Goal: Feedback & Contribution: Submit feedback/report problem

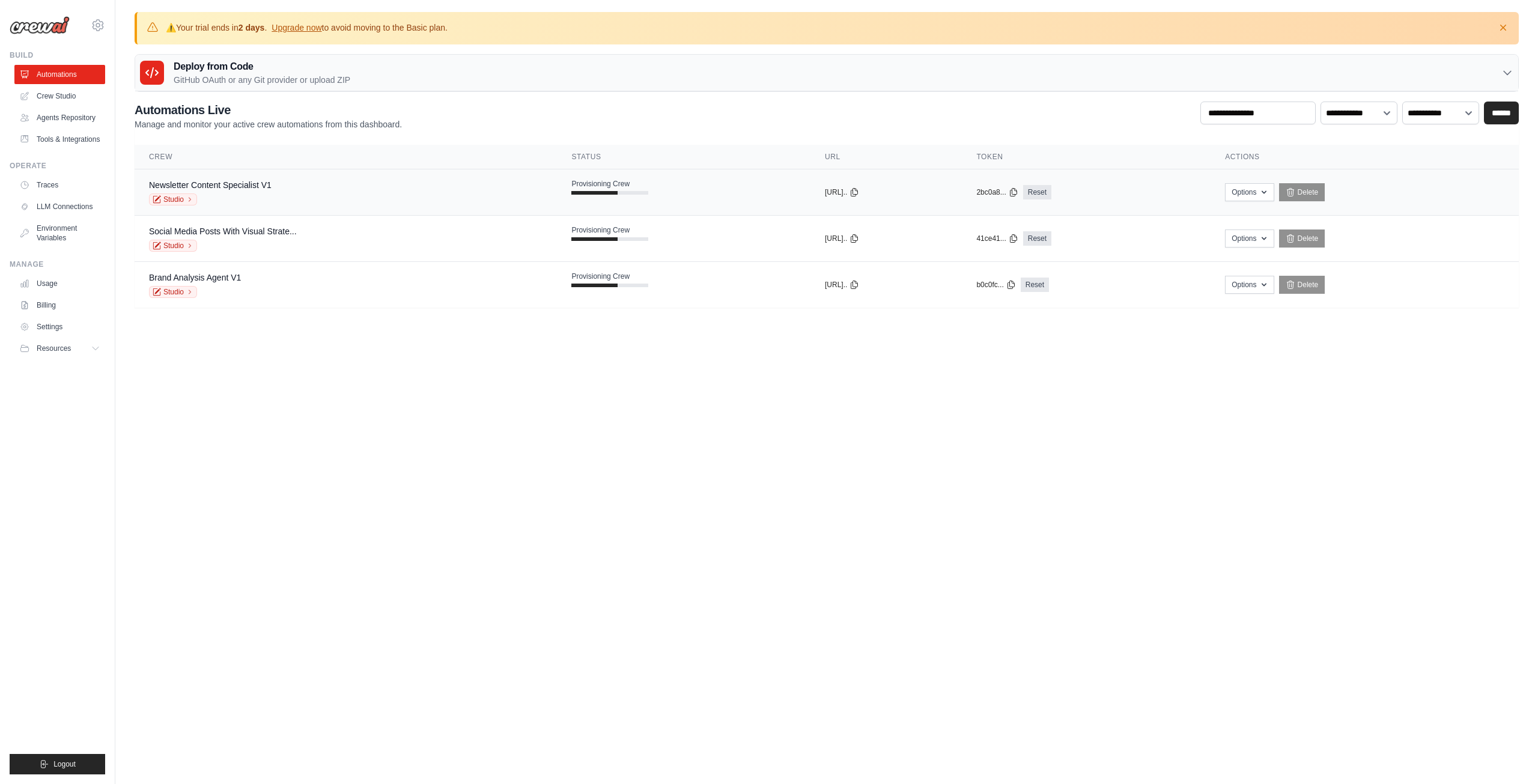
click at [652, 182] on td "Provisioning Crew" at bounding box center [684, 187] width 253 height 35
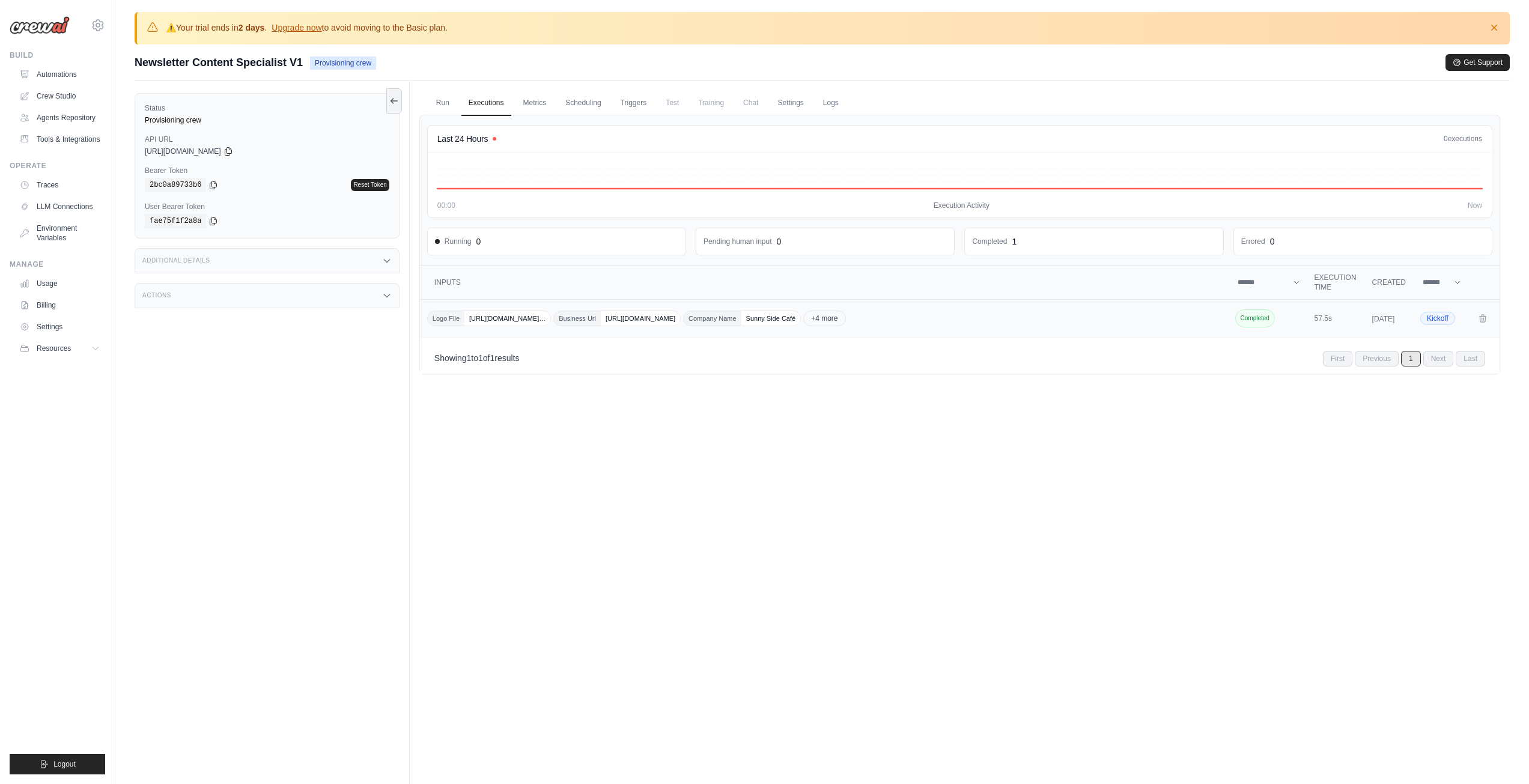
click at [1444, 320] on span "Kickoff" at bounding box center [1438, 318] width 35 height 13
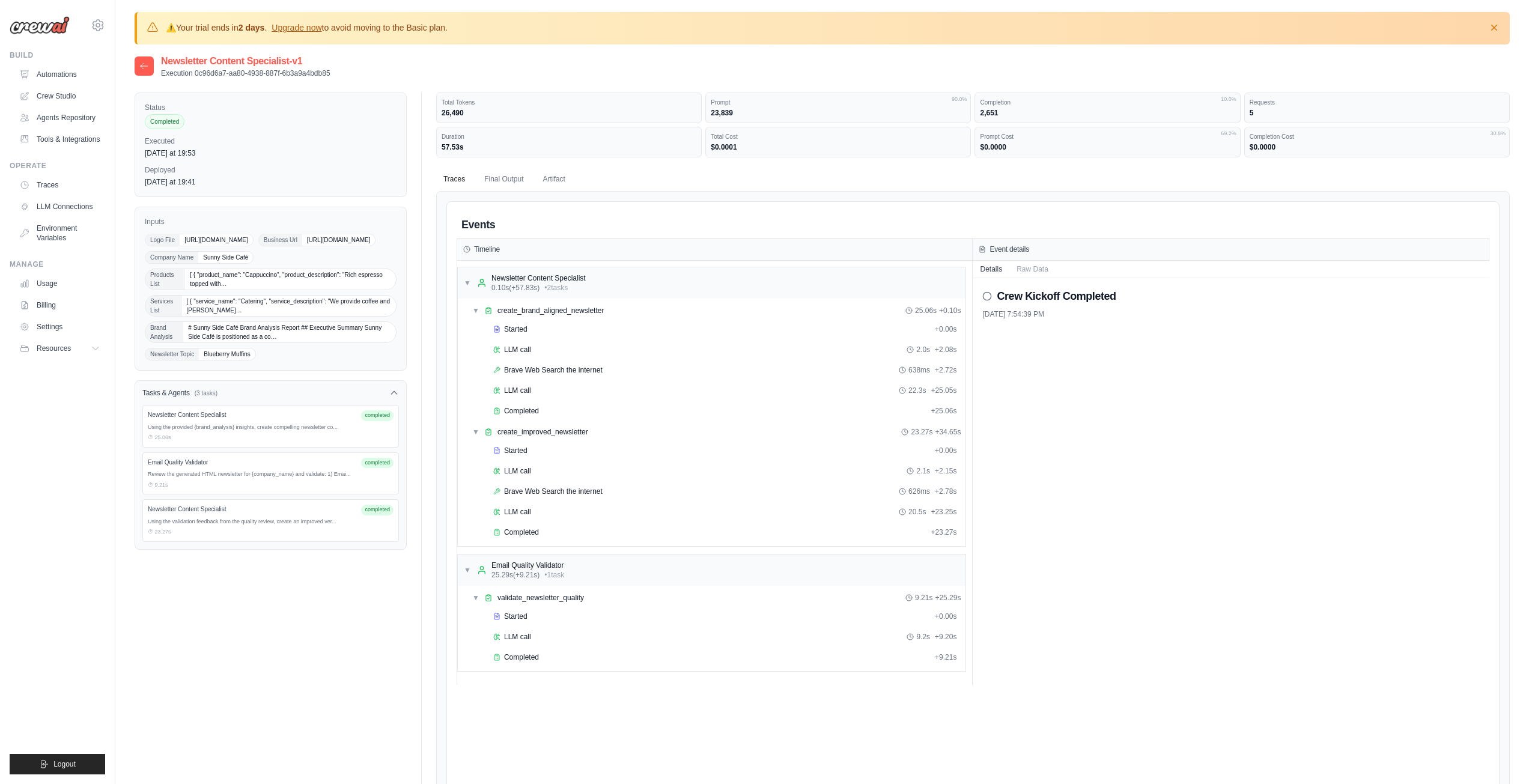
click at [253, 240] on span "https://www.shutterstock.com/image-vector/logo-design-coffee-cup-sun-260nw-2432…" at bounding box center [216, 240] width 73 height 11
click at [541, 530] on div "Completed" at bounding box center [710, 532] width 432 height 10
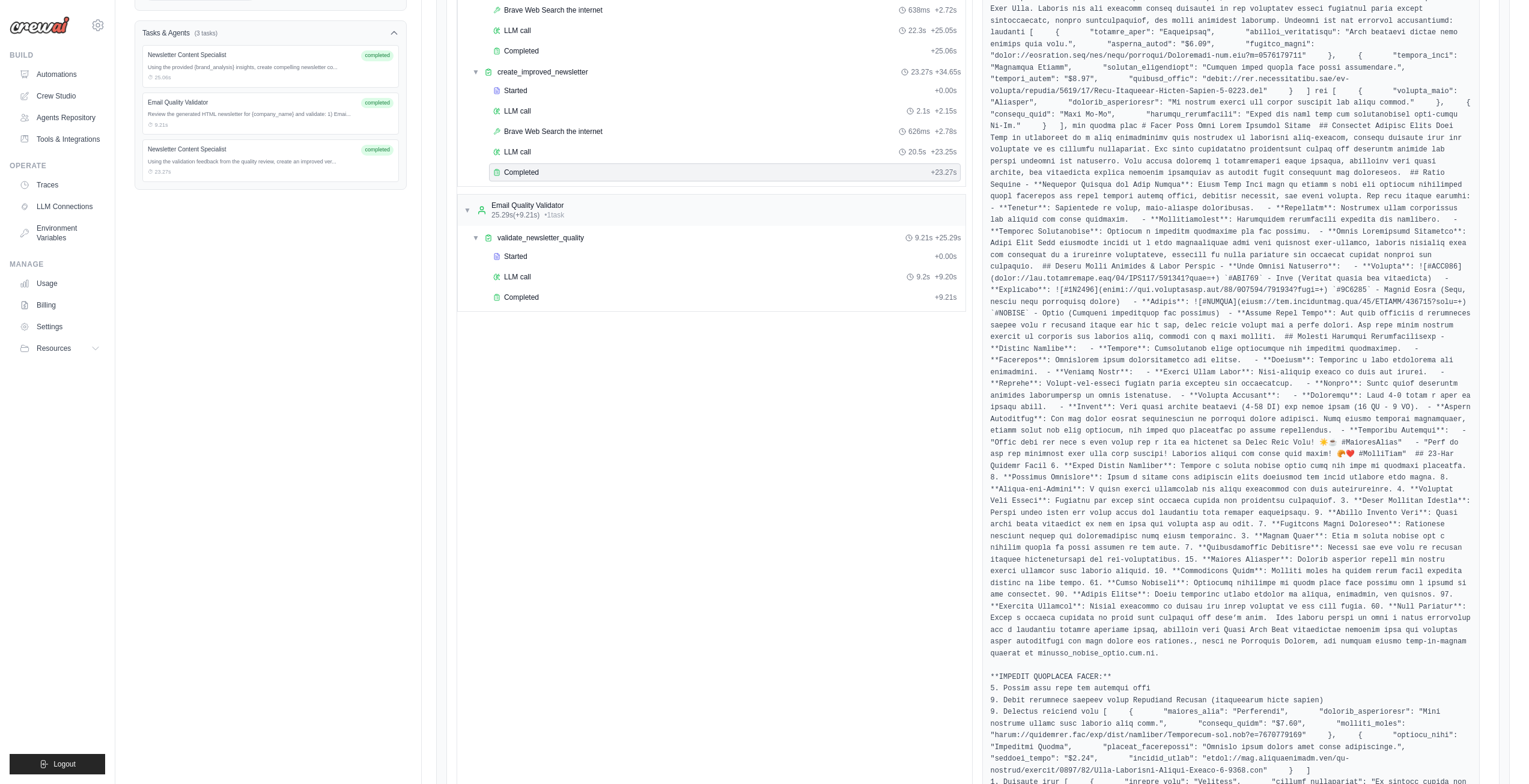
scroll to position [360, 0]
click at [628, 299] on div "Completed" at bounding box center [712, 297] width 437 height 10
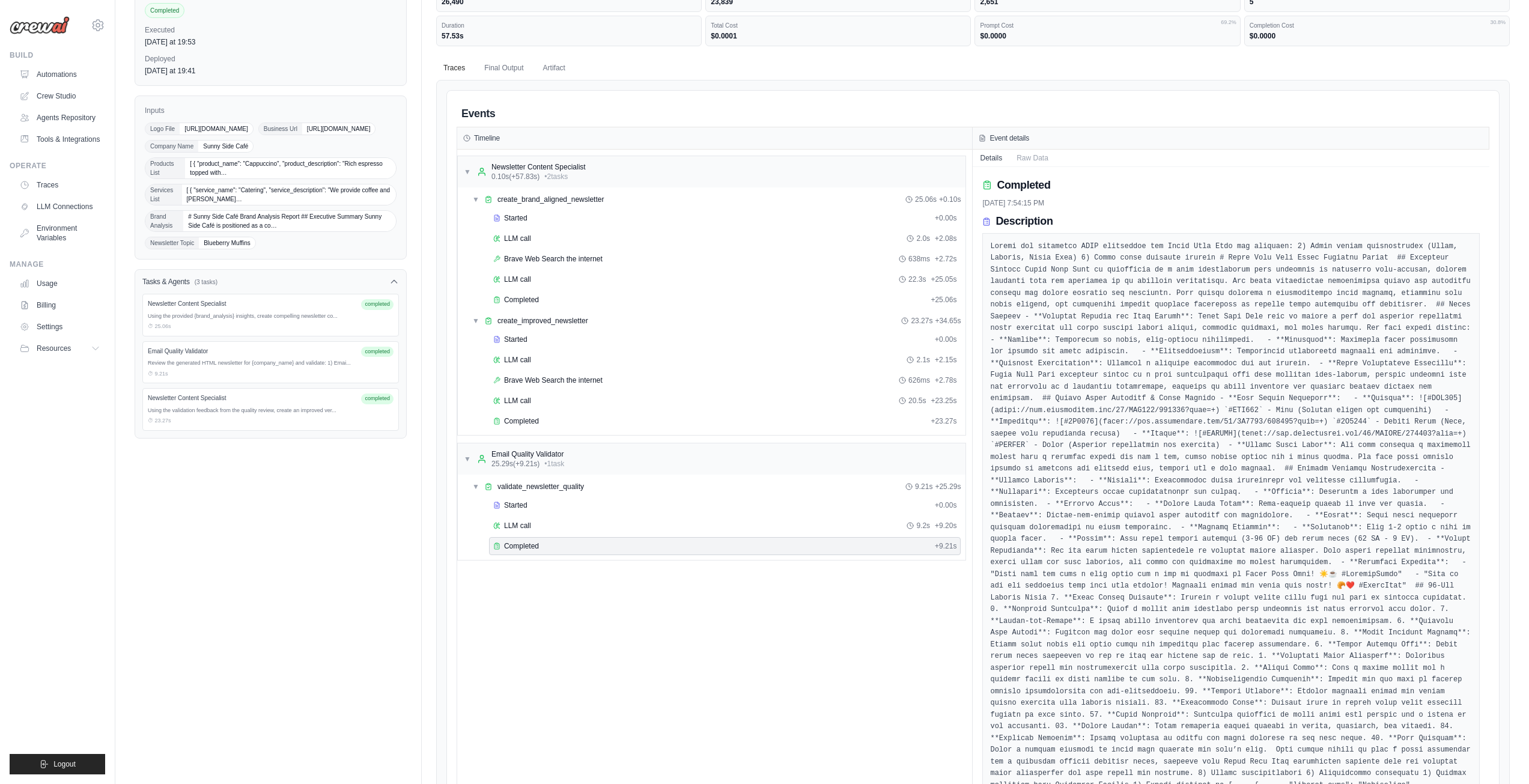
scroll to position [60, 0]
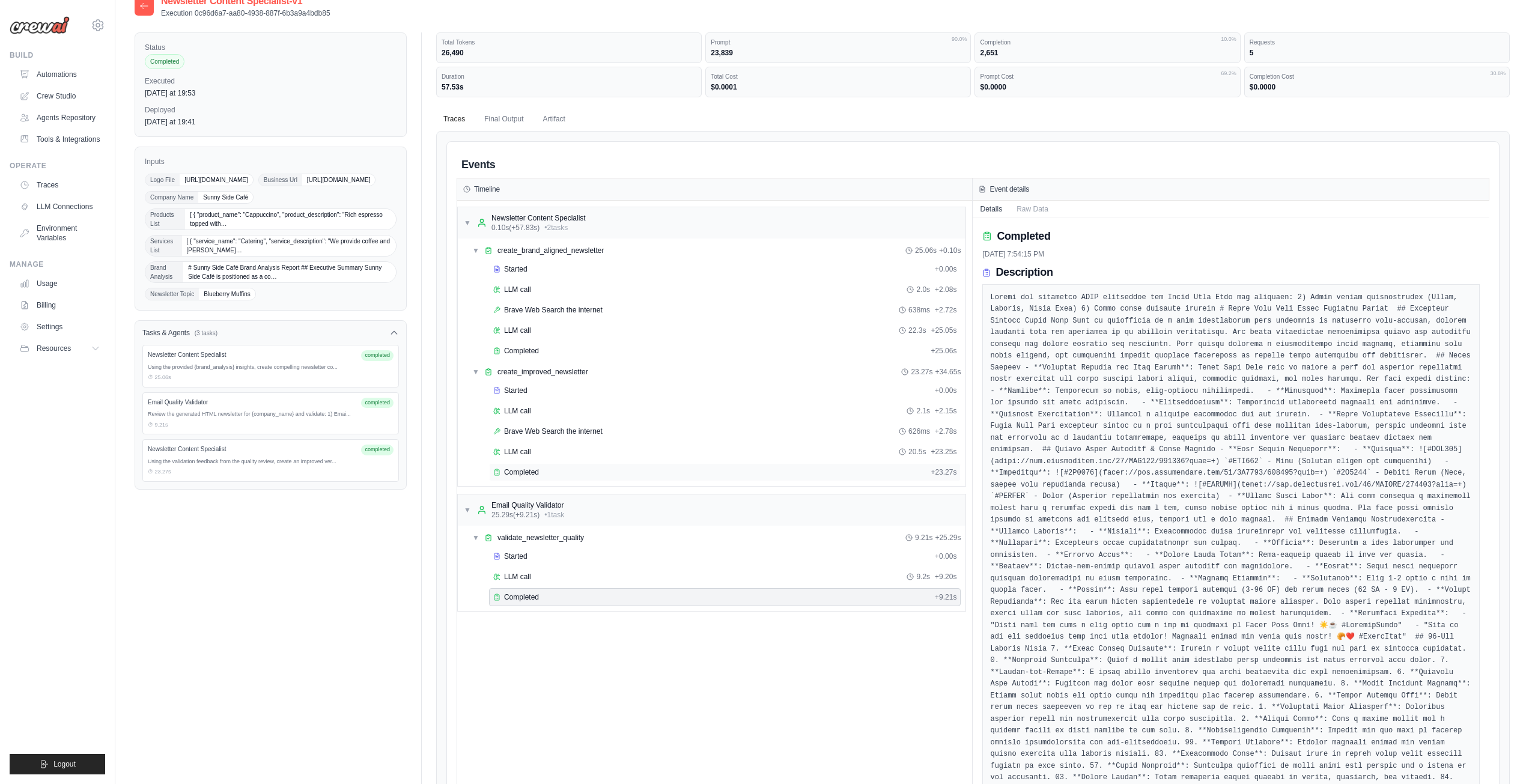
click at [608, 476] on div "Completed" at bounding box center [710, 472] width 432 height 10
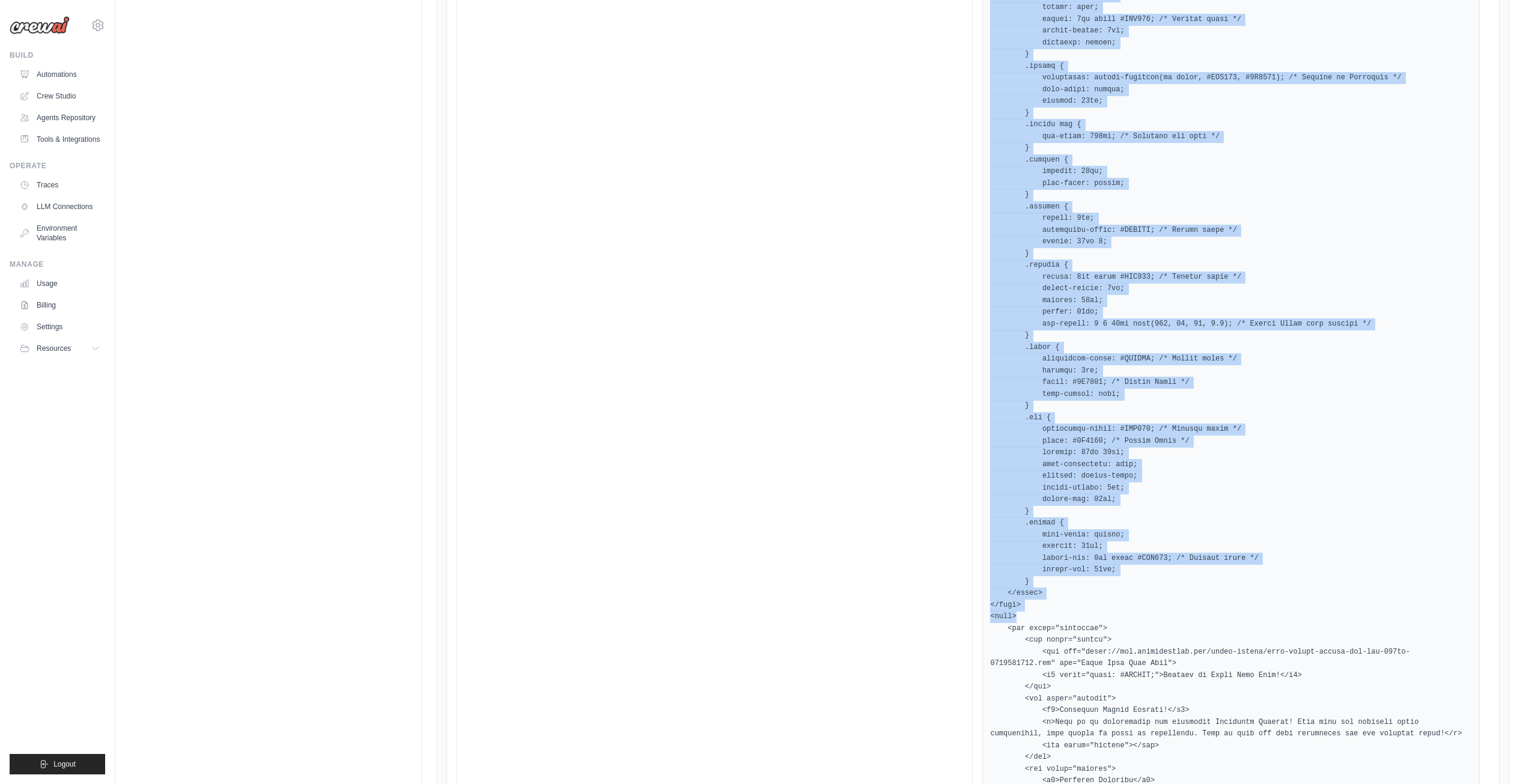
scroll to position [2020, 0]
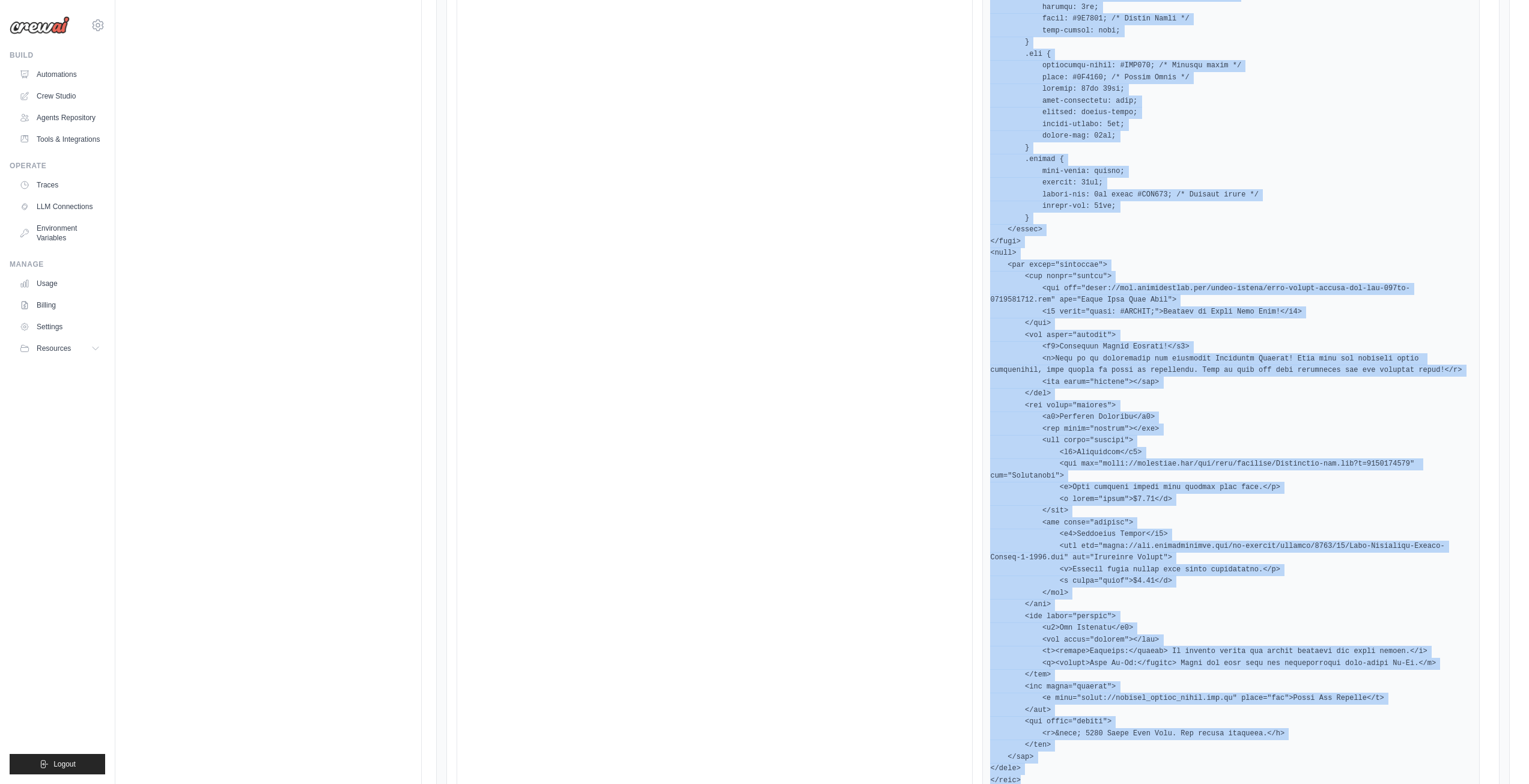
drag, startPoint x: 988, startPoint y: 264, endPoint x: 1103, endPoint y: 682, distance: 433.5
click at [1103, 682] on div at bounding box center [1231, 95] width 498 height 1397
copy pre "<!DOCTYPE html> <html lang="en"> <head> <meta charset="UTF-8"> <meta name="view…"
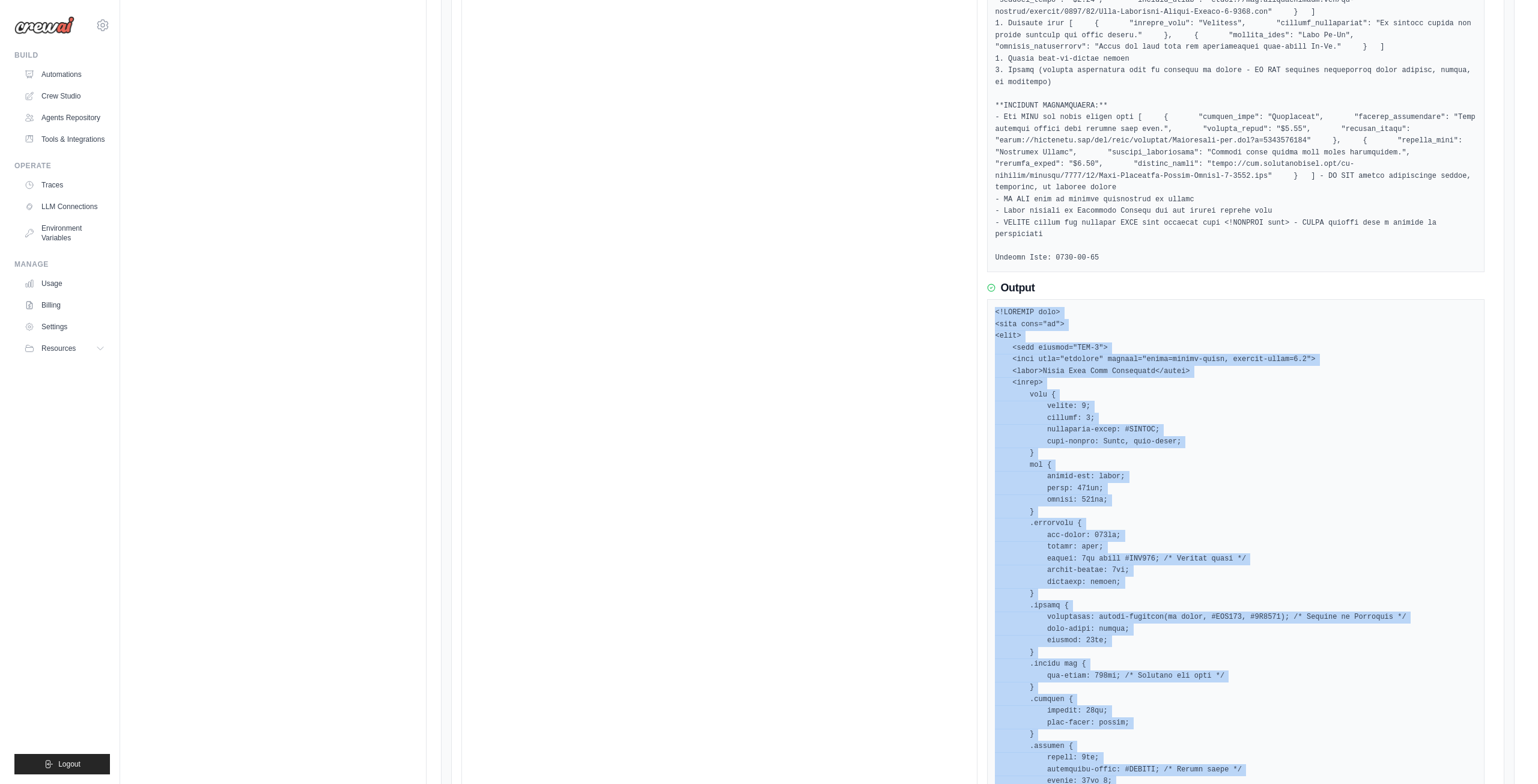
scroll to position [0, 0]
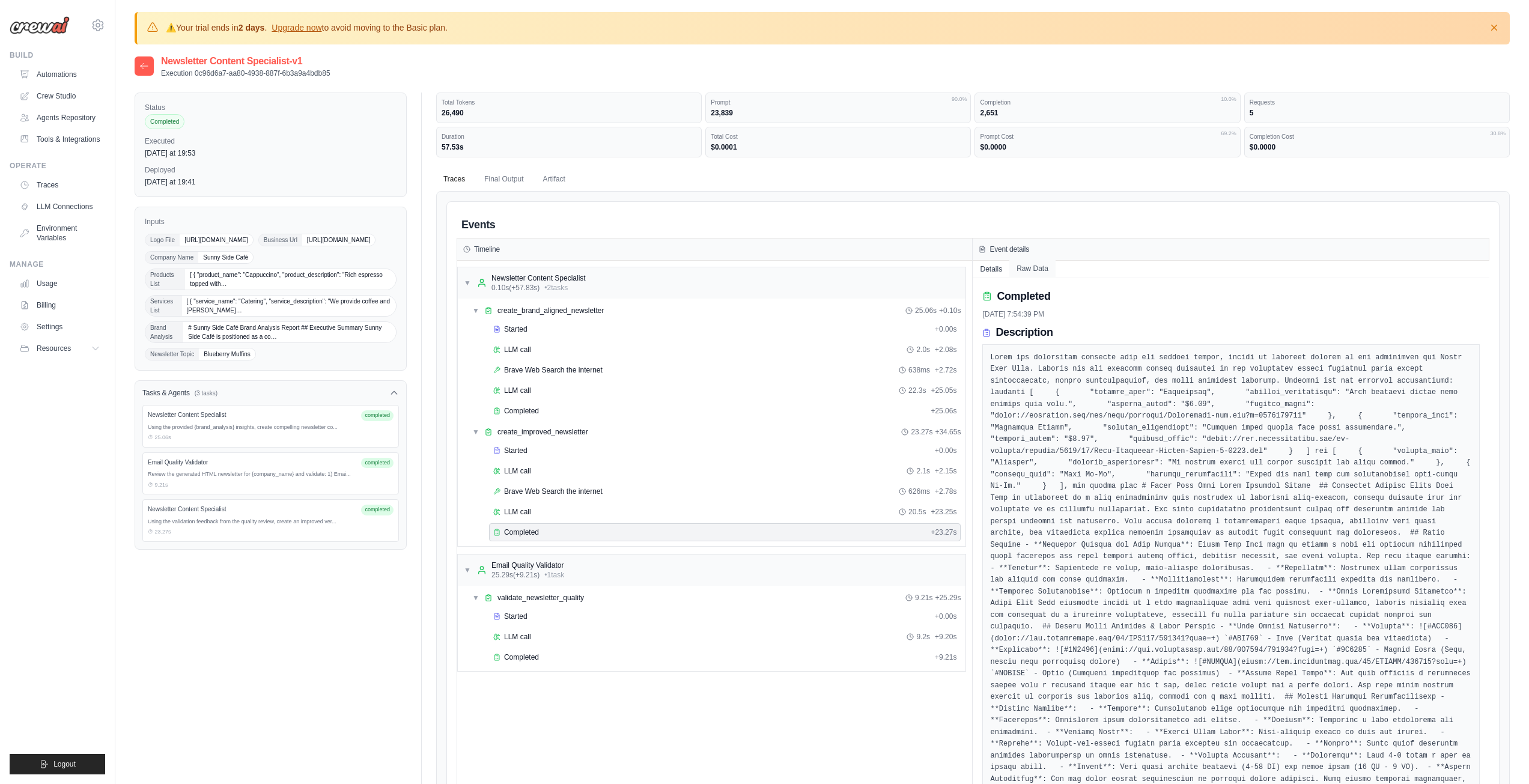
drag, startPoint x: 1082, startPoint y: 443, endPoint x: 1036, endPoint y: 269, distance: 180.0
click at [71, 80] on link "Automations" at bounding box center [61, 74] width 91 height 19
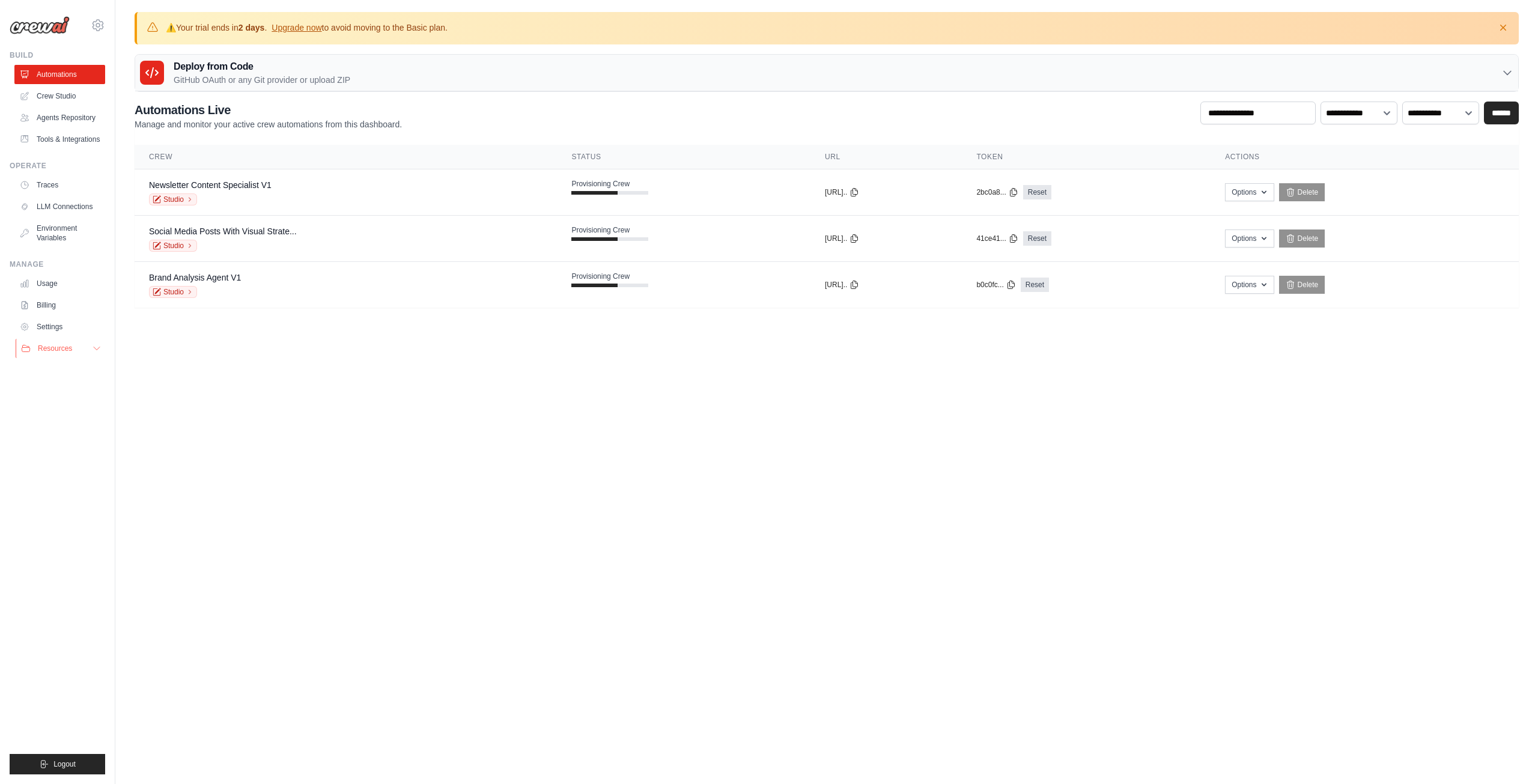
click at [92, 345] on button "Resources" at bounding box center [61, 348] width 91 height 19
click at [1262, 185] on button "Options" at bounding box center [1250, 192] width 49 height 18
click at [1154, 160] on th "Token" at bounding box center [1086, 157] width 248 height 24
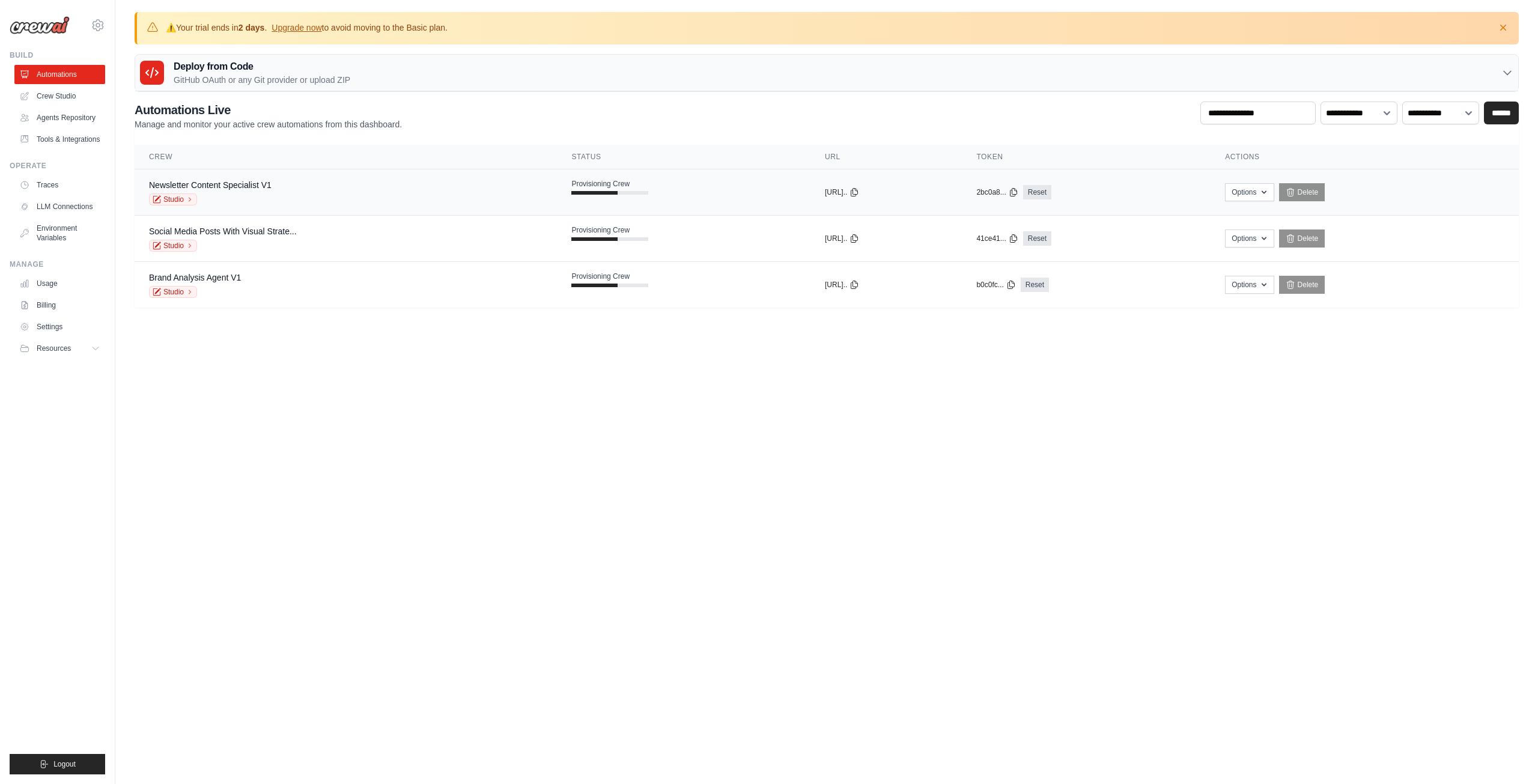
click at [1154, 178] on td "copied 2bc0a8... Reset" at bounding box center [1086, 192] width 248 height 46
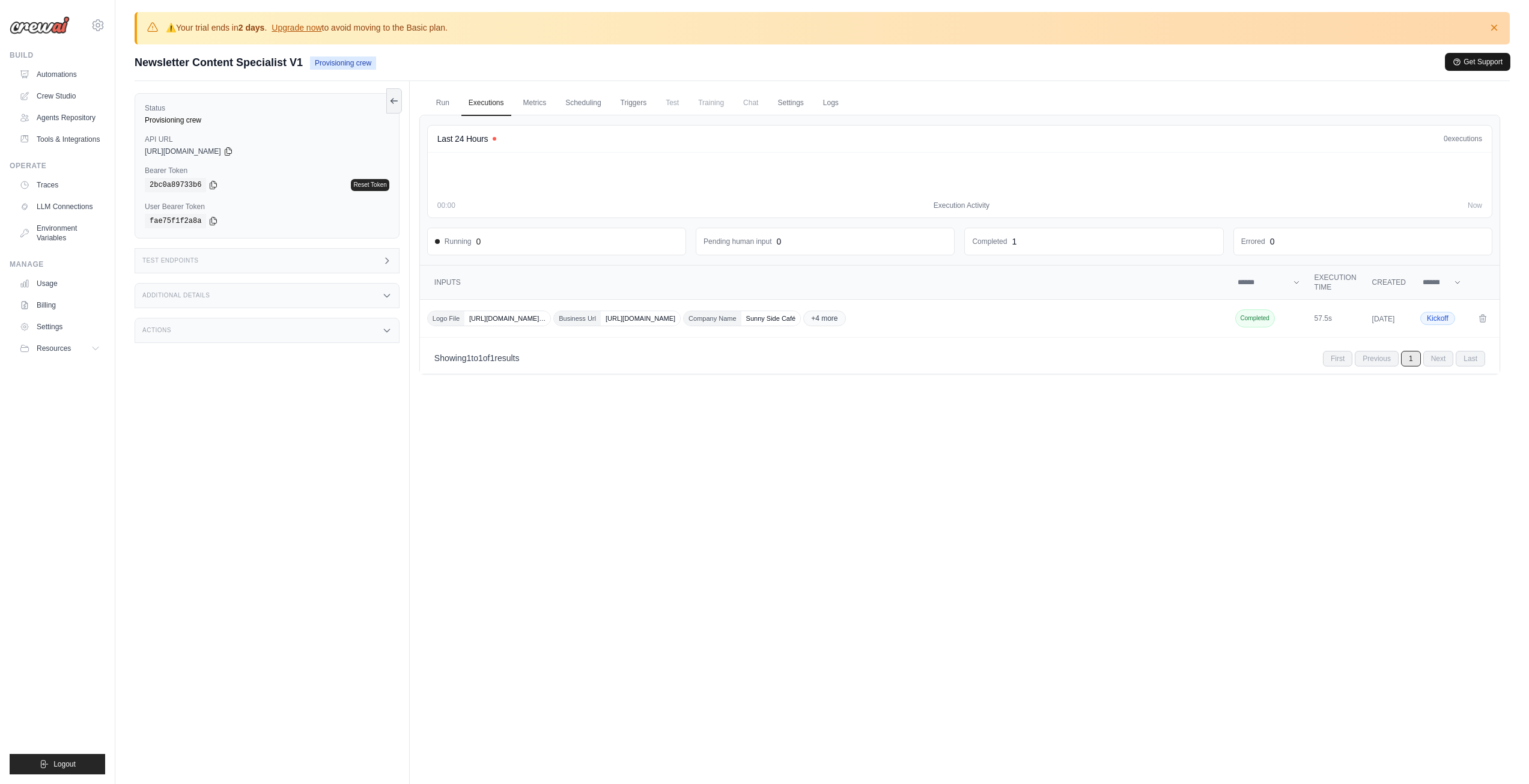
click at [1479, 57] on button "Get Support" at bounding box center [1478, 62] width 64 height 17
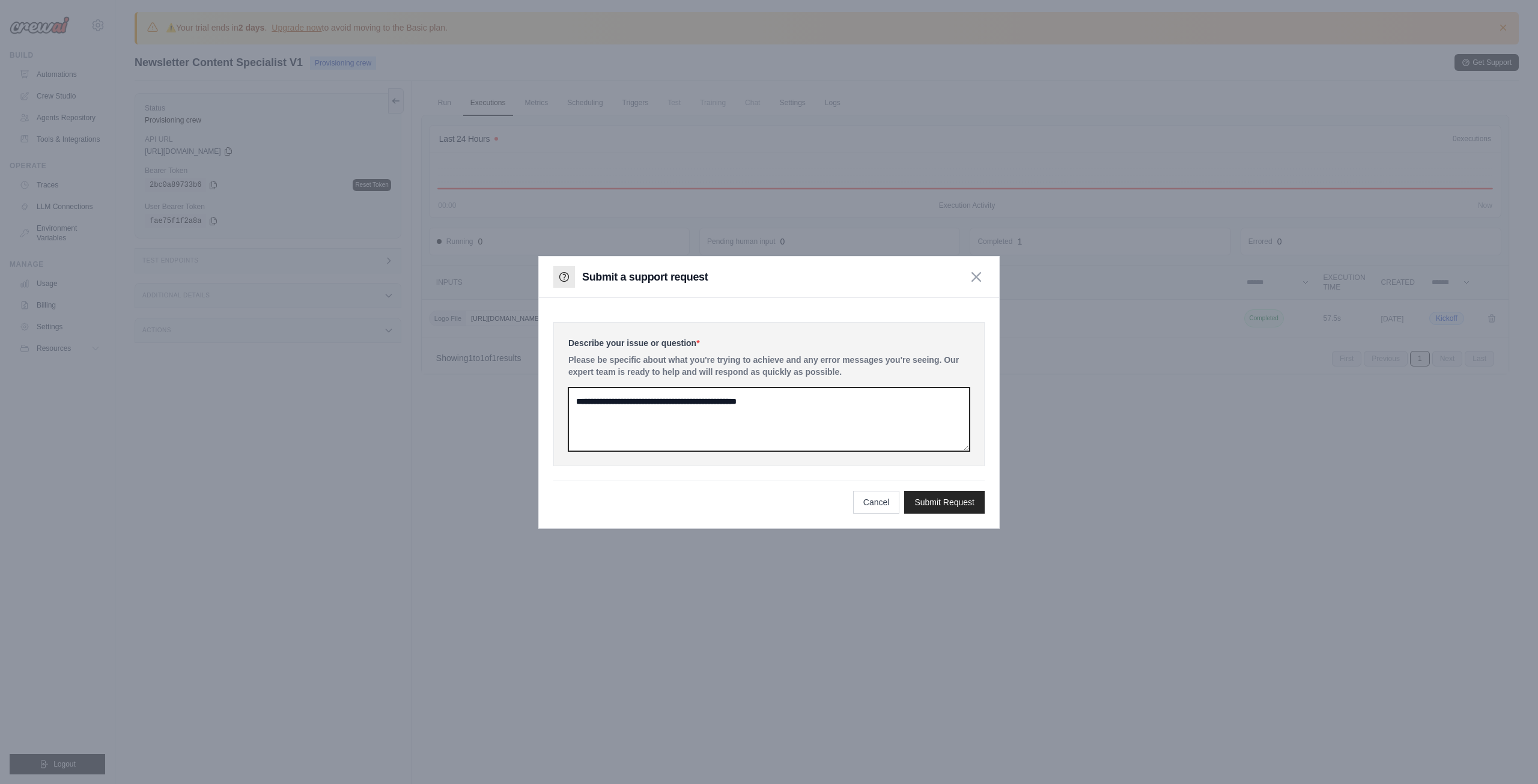
click at [822, 427] on textarea at bounding box center [769, 419] width 402 height 64
type textarea "*"
click at [728, 403] on textarea "**********" at bounding box center [769, 419] width 402 height 64
click at [754, 404] on textarea "**********" at bounding box center [769, 419] width 402 height 64
click at [960, 411] on textarea "**********" at bounding box center [769, 419] width 402 height 64
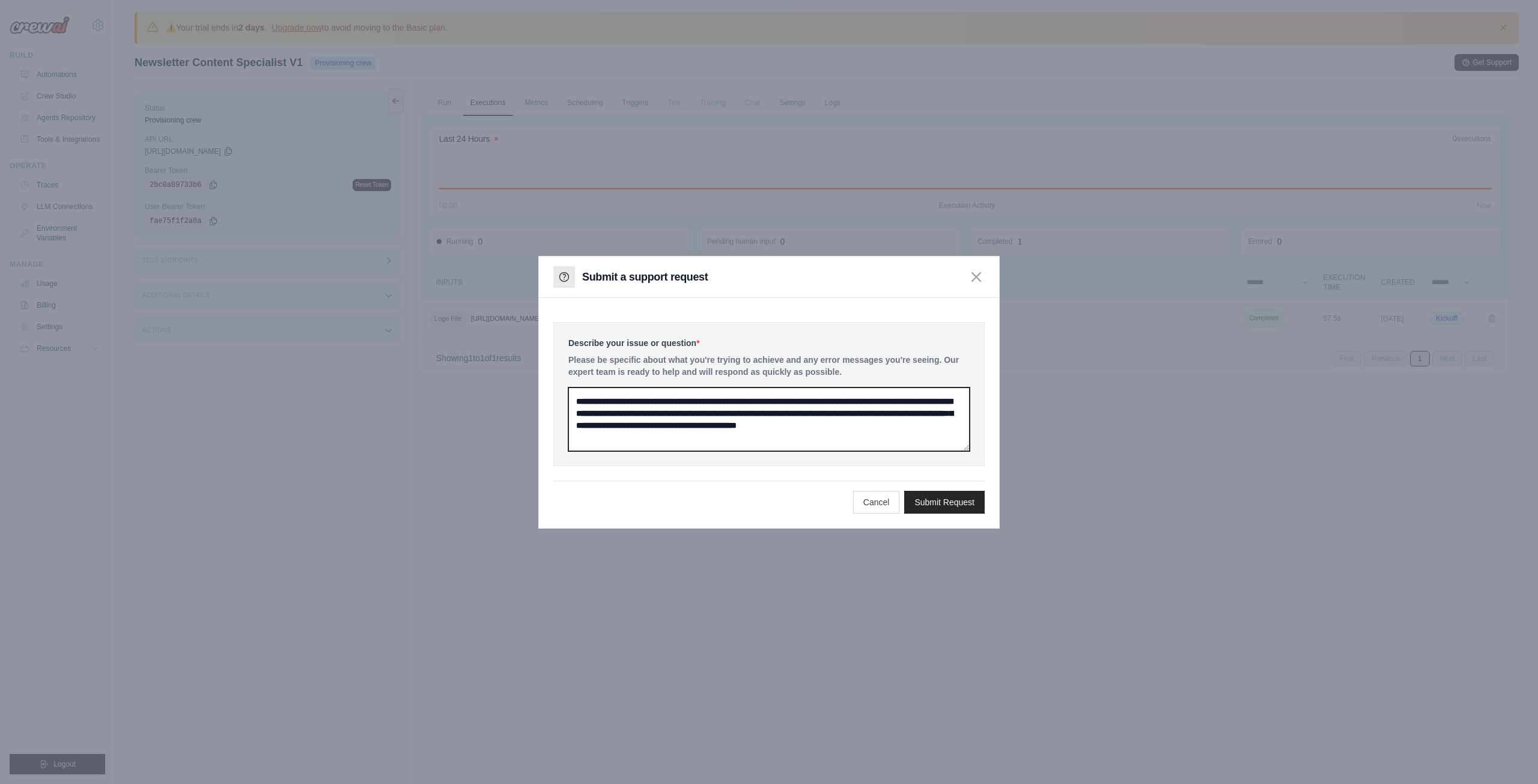
click at [658, 432] on textarea "**********" at bounding box center [769, 419] width 402 height 64
type textarea "**********"
click at [948, 499] on button "Submit Request" at bounding box center [944, 501] width 80 height 23
